Goal: Book appointment/travel/reservation

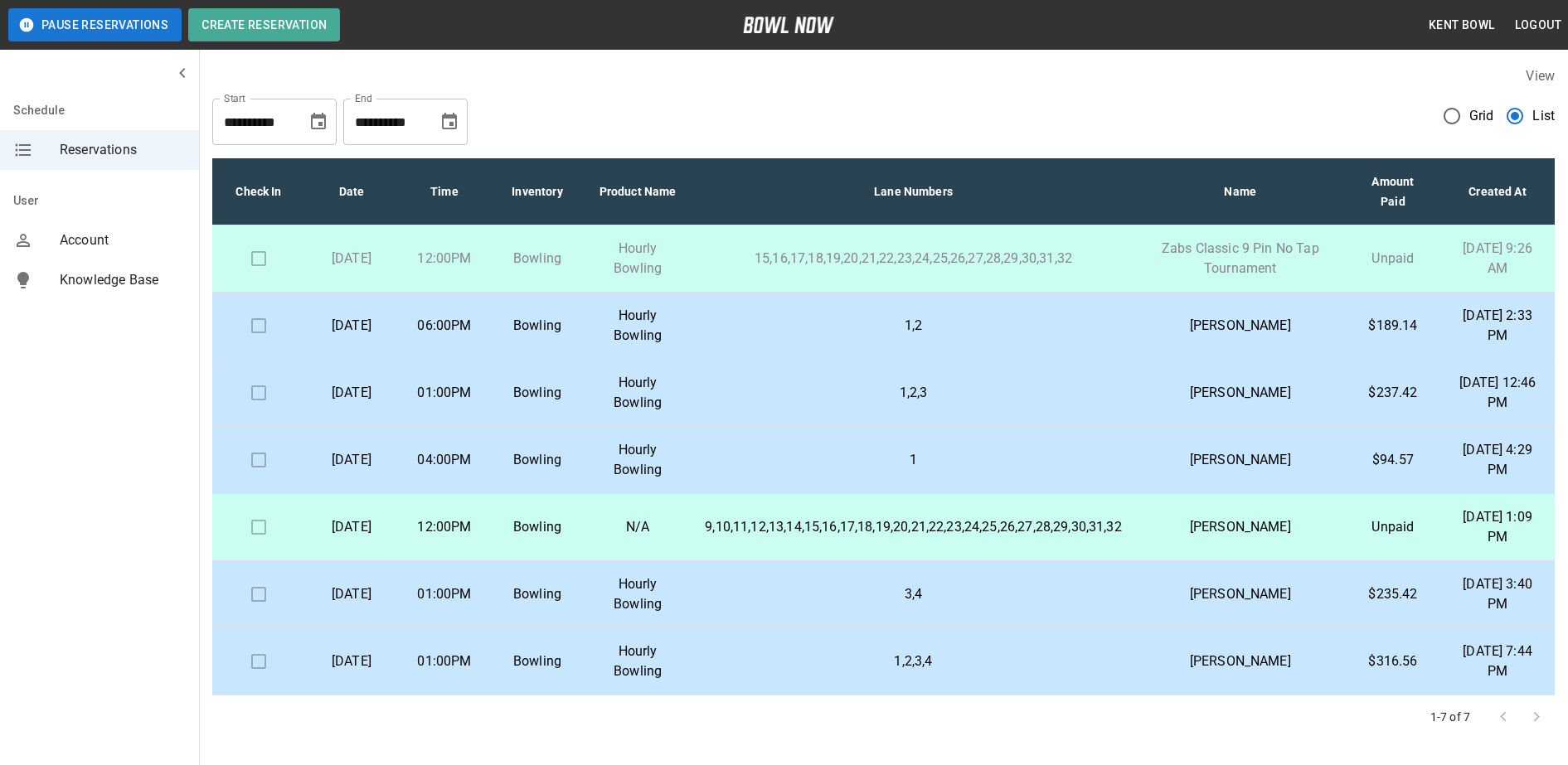
click at [562, 326] on p "Bowling" at bounding box center [537, 325] width 66 height 20
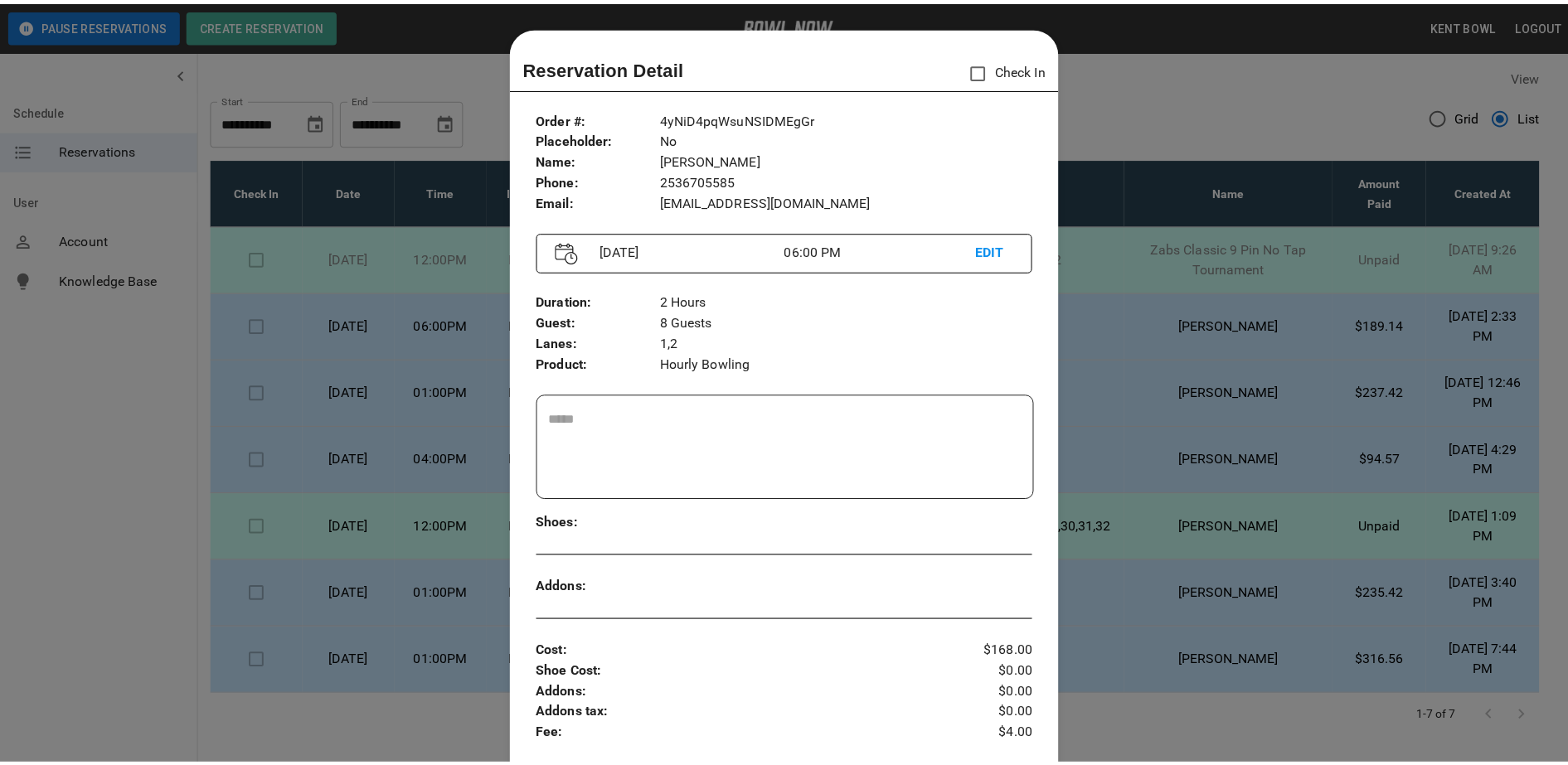
scroll to position [27, 0]
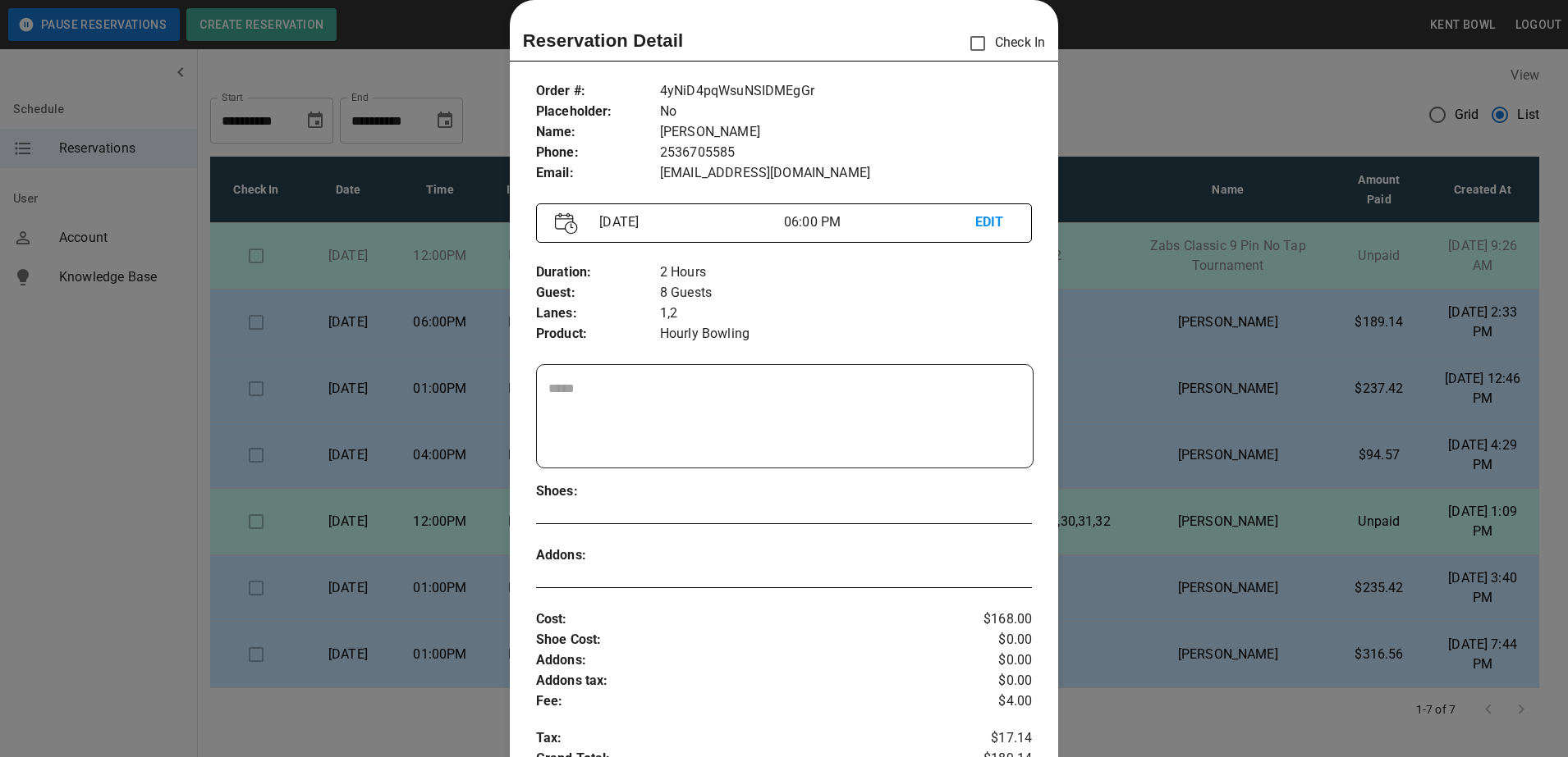
click at [81, 434] on div at bounding box center [784, 378] width 1568 height 757
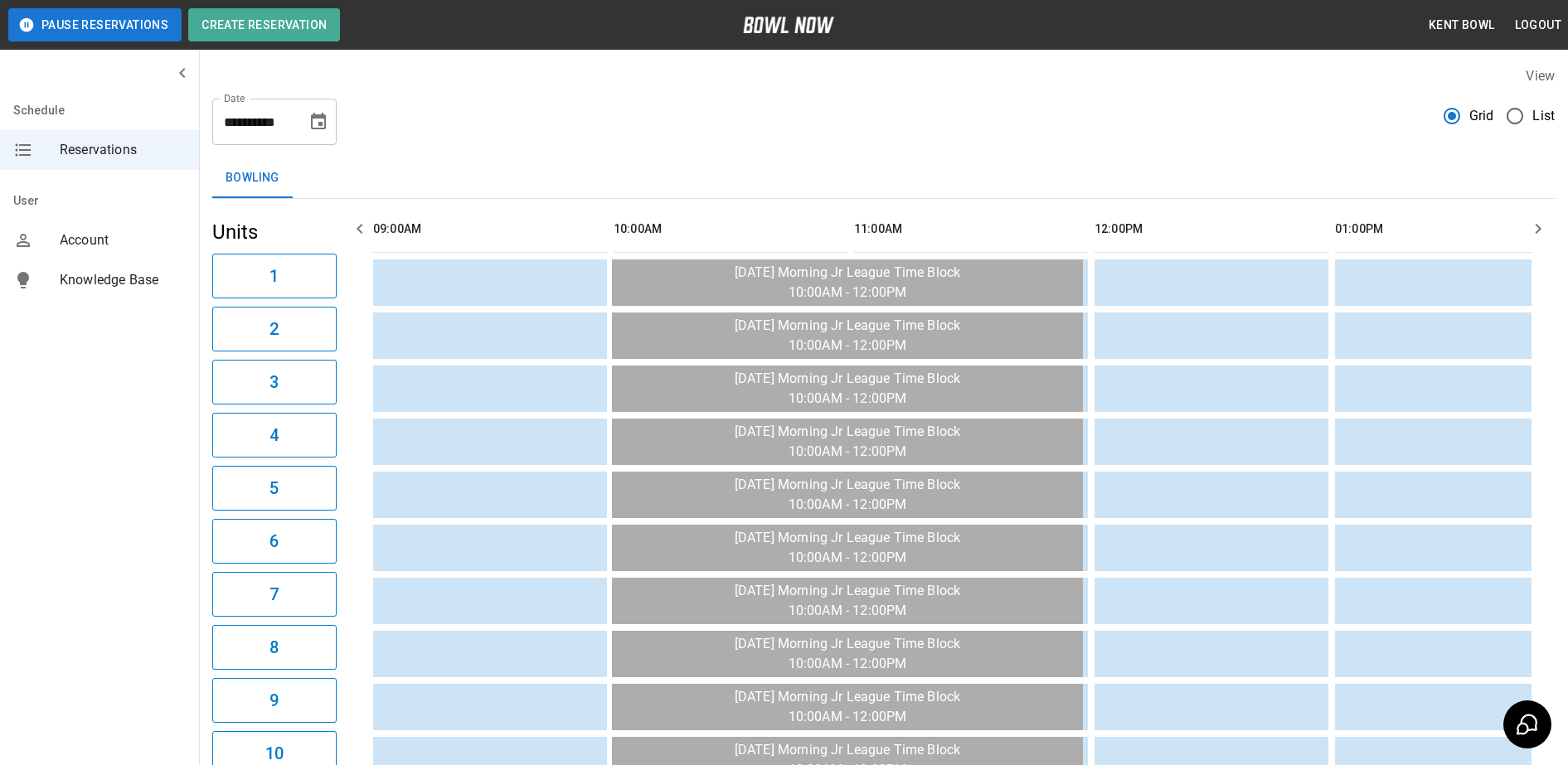
scroll to position [0, 1443]
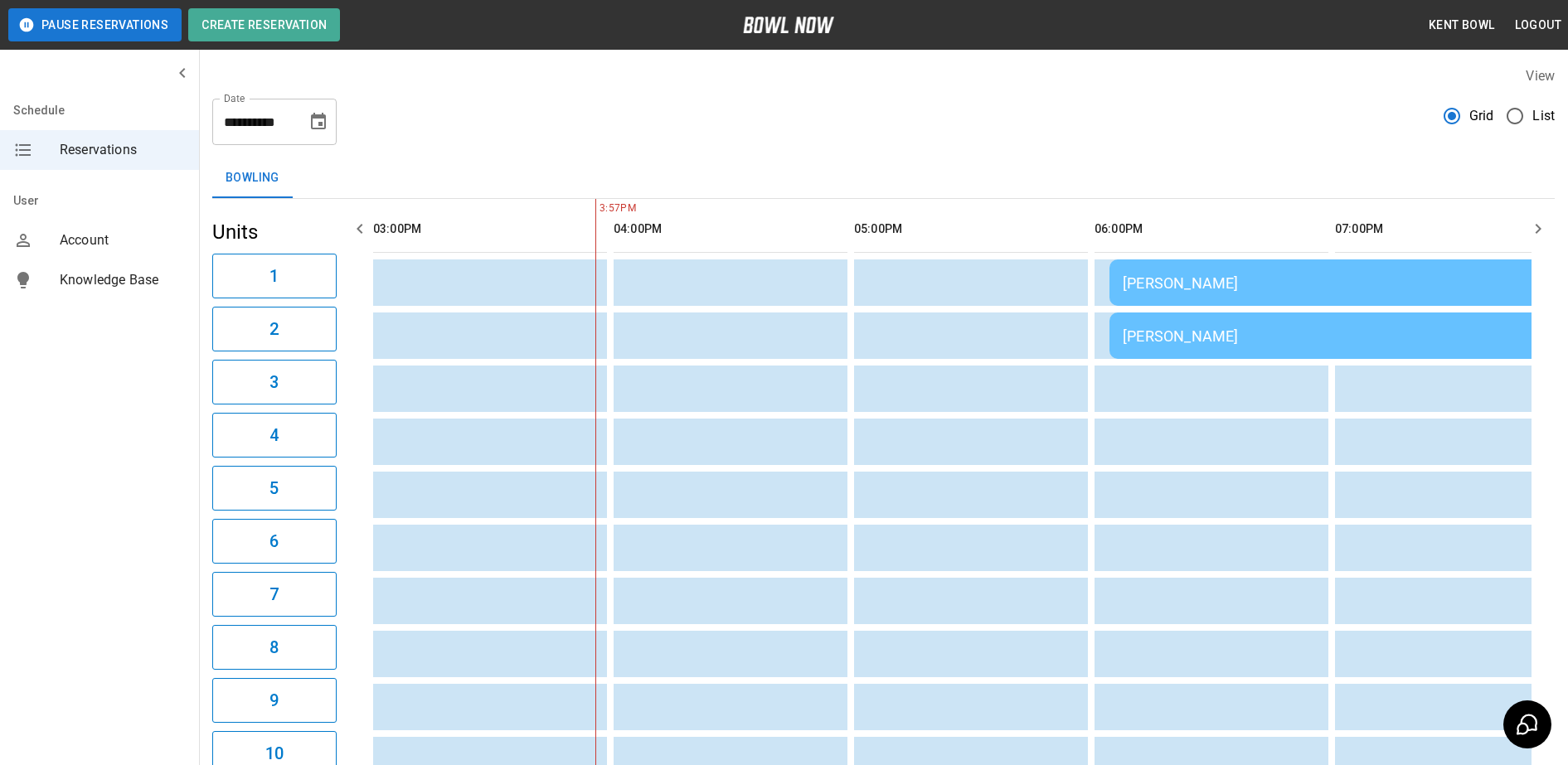
click at [1492, 111] on span "Grid" at bounding box center [1482, 116] width 25 height 20
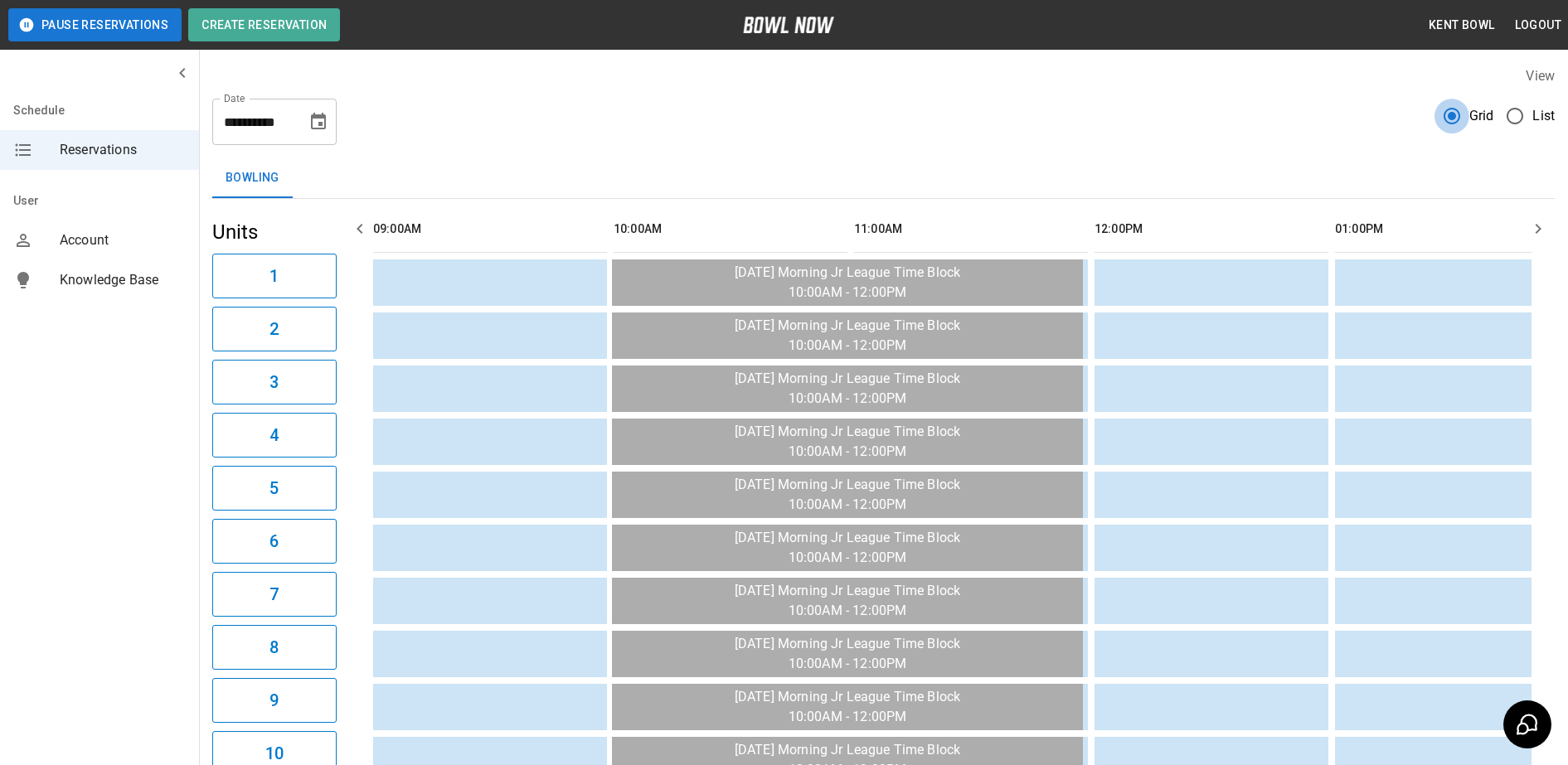
scroll to position [0, 1684]
